Goal: Navigation & Orientation: Find specific page/section

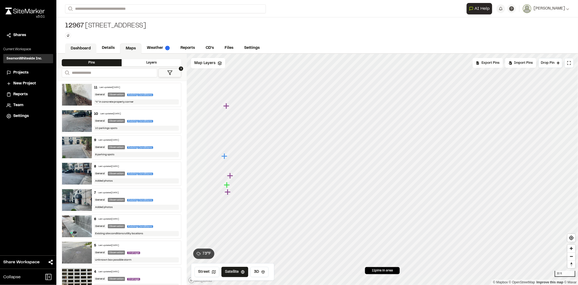
click at [79, 45] on link "Dashboard" at bounding box center [80, 48] width 31 height 10
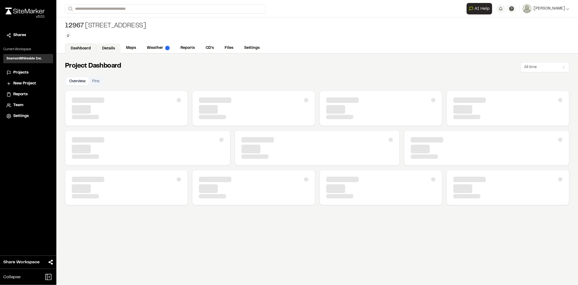
click at [111, 49] on link "Details" at bounding box center [108, 48] width 24 height 10
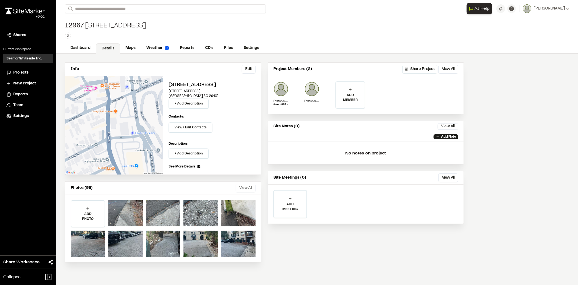
click at [237, 183] on button "View All" at bounding box center [246, 187] width 20 height 9
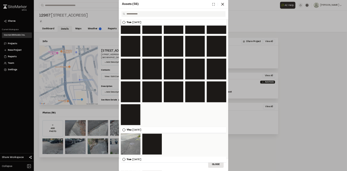
scroll to position [241, 0]
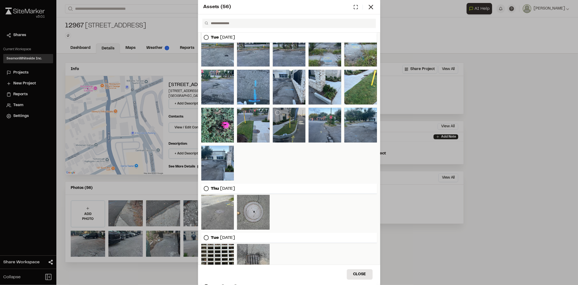
click at [288, 132] on div at bounding box center [289, 125] width 33 height 35
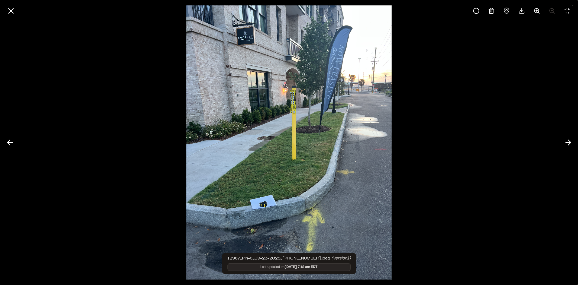
click at [186, 93] on img at bounding box center [288, 142] width 205 height 285
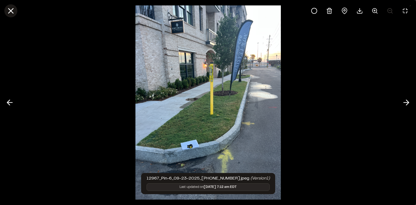
click at [14, 11] on icon at bounding box center [10, 10] width 9 height 9
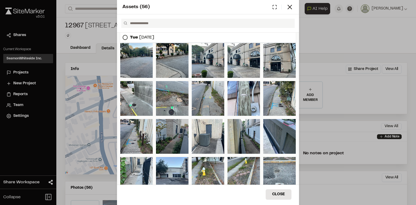
scroll to position [67, 0]
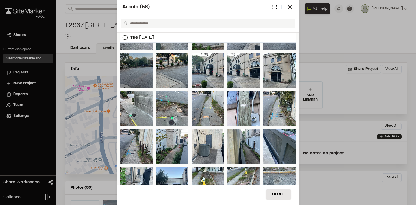
click at [130, 75] on div at bounding box center [136, 70] width 33 height 35
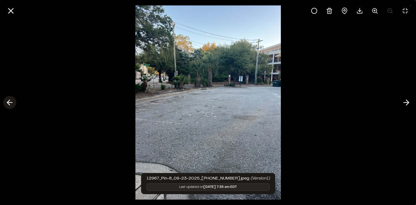
click at [12, 102] on line at bounding box center [9, 102] width 5 height 0
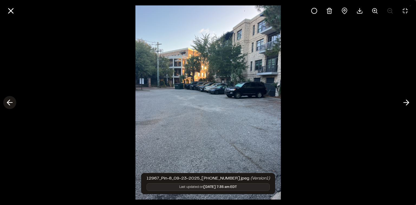
click at [12, 102] on line at bounding box center [9, 102] width 5 height 0
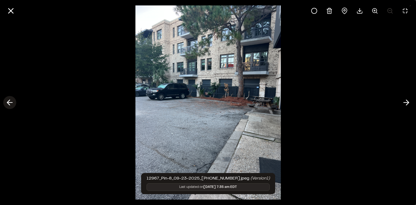
click at [12, 102] on line at bounding box center [9, 102] width 5 height 0
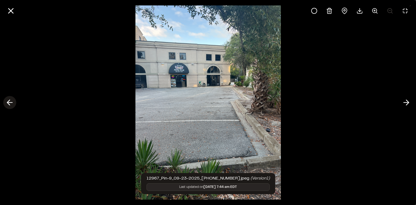
click at [12, 102] on line at bounding box center [9, 102] width 5 height 0
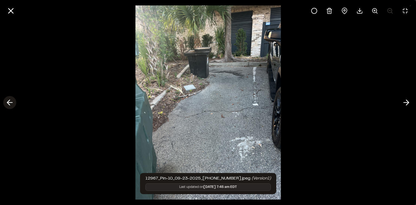
click at [12, 102] on line at bounding box center [9, 102] width 5 height 0
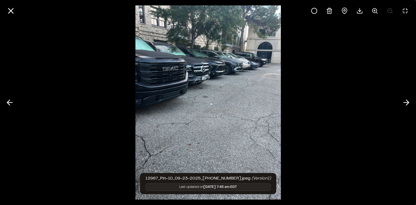
click at [397, 102] on div at bounding box center [208, 102] width 416 height 205
click at [401, 102] on button at bounding box center [406, 102] width 13 height 13
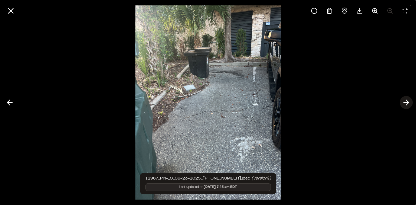
click at [401, 102] on button at bounding box center [406, 102] width 13 height 13
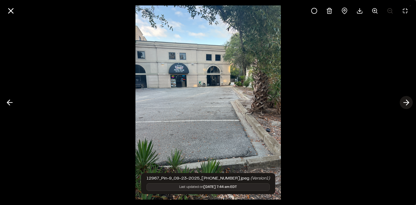
click at [401, 102] on button at bounding box center [406, 102] width 13 height 13
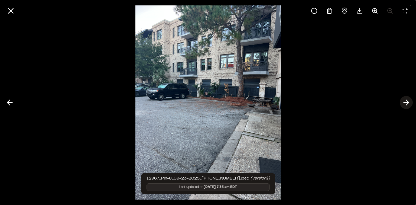
click at [401, 102] on button at bounding box center [406, 102] width 13 height 13
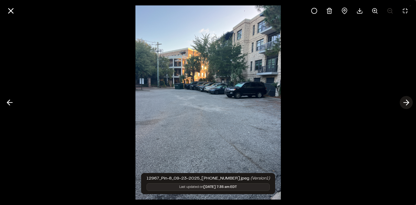
click at [401, 102] on button at bounding box center [406, 102] width 13 height 13
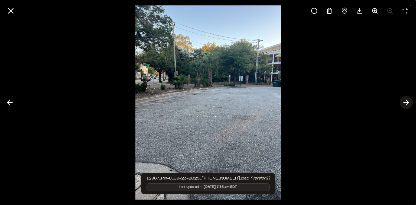
click at [401, 102] on button at bounding box center [406, 102] width 13 height 13
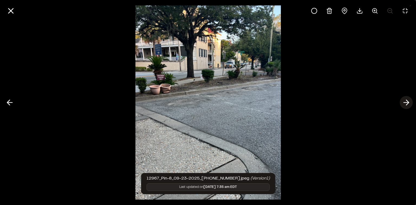
click at [402, 102] on icon at bounding box center [406, 102] width 9 height 9
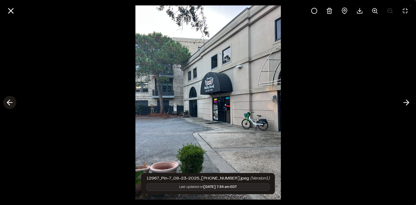
click at [15, 101] on button at bounding box center [9, 102] width 13 height 13
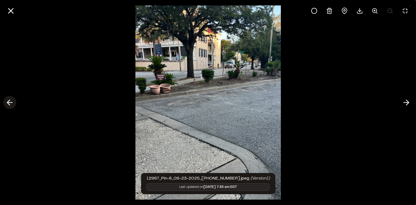
click at [15, 101] on button at bounding box center [9, 102] width 13 height 13
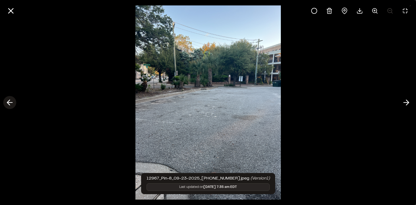
click at [15, 101] on button at bounding box center [9, 102] width 13 height 13
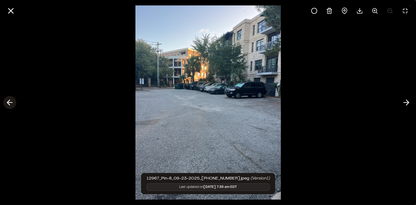
click at [15, 101] on button at bounding box center [9, 102] width 13 height 13
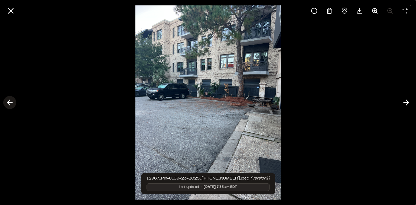
click at [15, 101] on button at bounding box center [9, 102] width 13 height 13
